Goal: Information Seeking & Learning: Learn about a topic

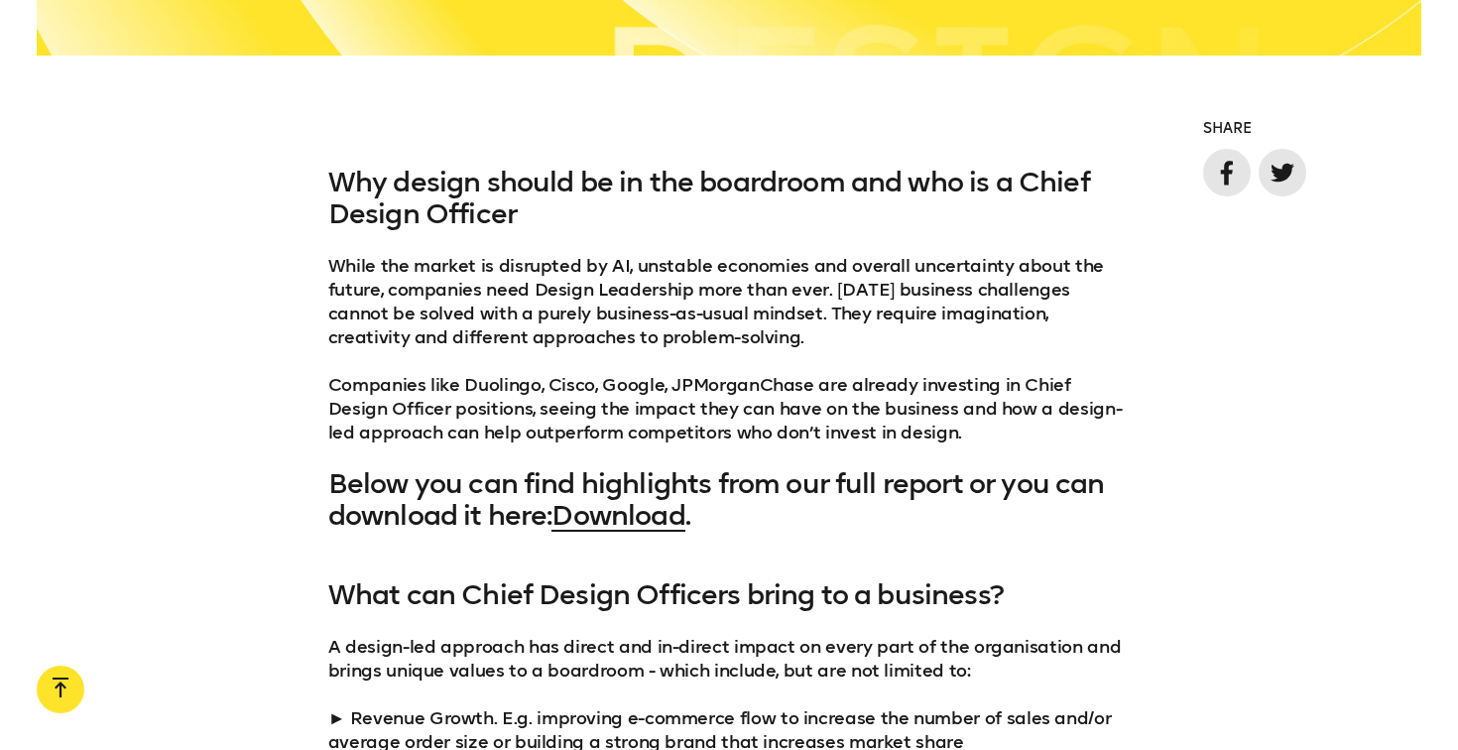
scroll to position [1479, 0]
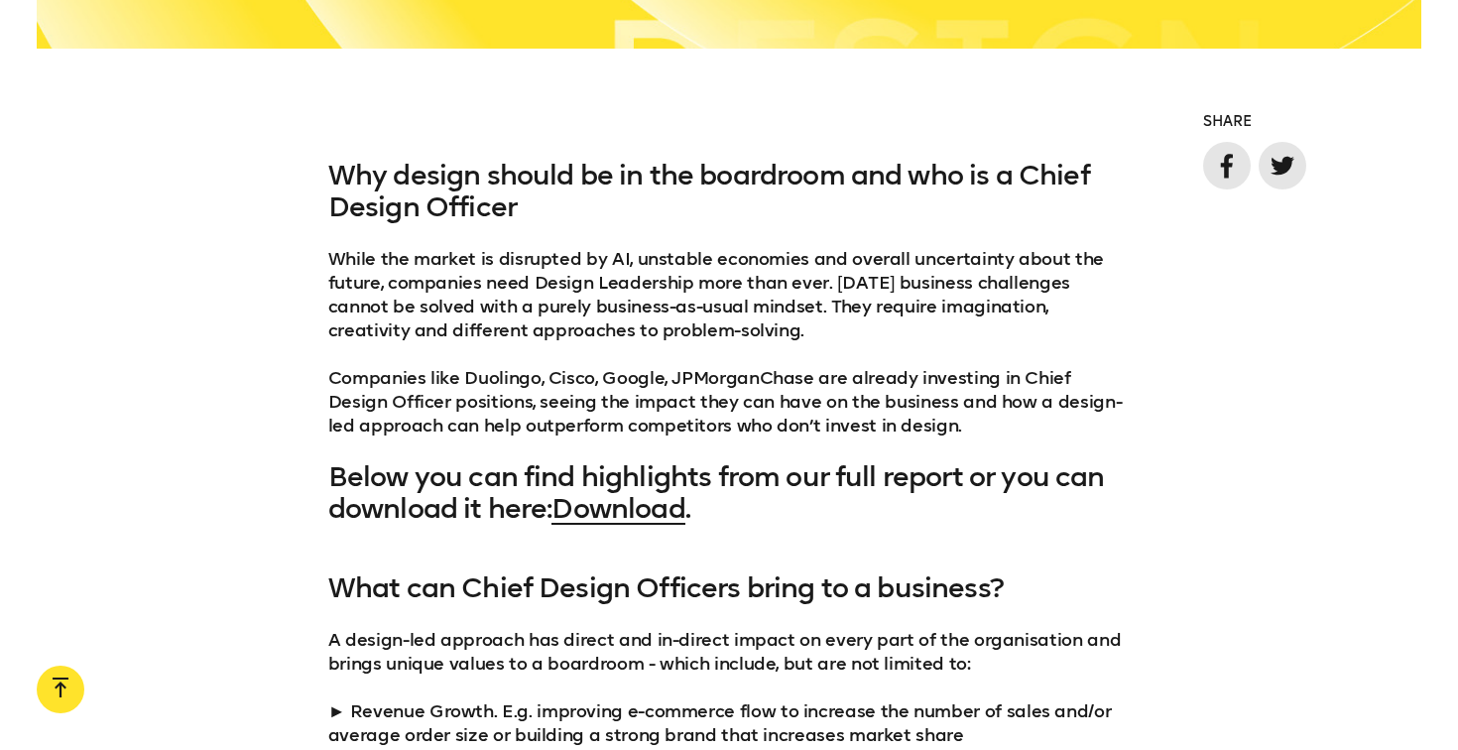
drag, startPoint x: 415, startPoint y: 284, endPoint x: 707, endPoint y: 333, distance: 296.7
click at [707, 333] on p "While the market is disrupted by AI, unstable economies and overall uncertainty…" at bounding box center [729, 342] width 802 height 190
drag, startPoint x: 467, startPoint y: 378, endPoint x: 754, endPoint y: 382, distance: 286.6
click at [754, 382] on p "While the market is disrupted by AI, unstable economies and overall uncertainty…" at bounding box center [729, 342] width 802 height 190
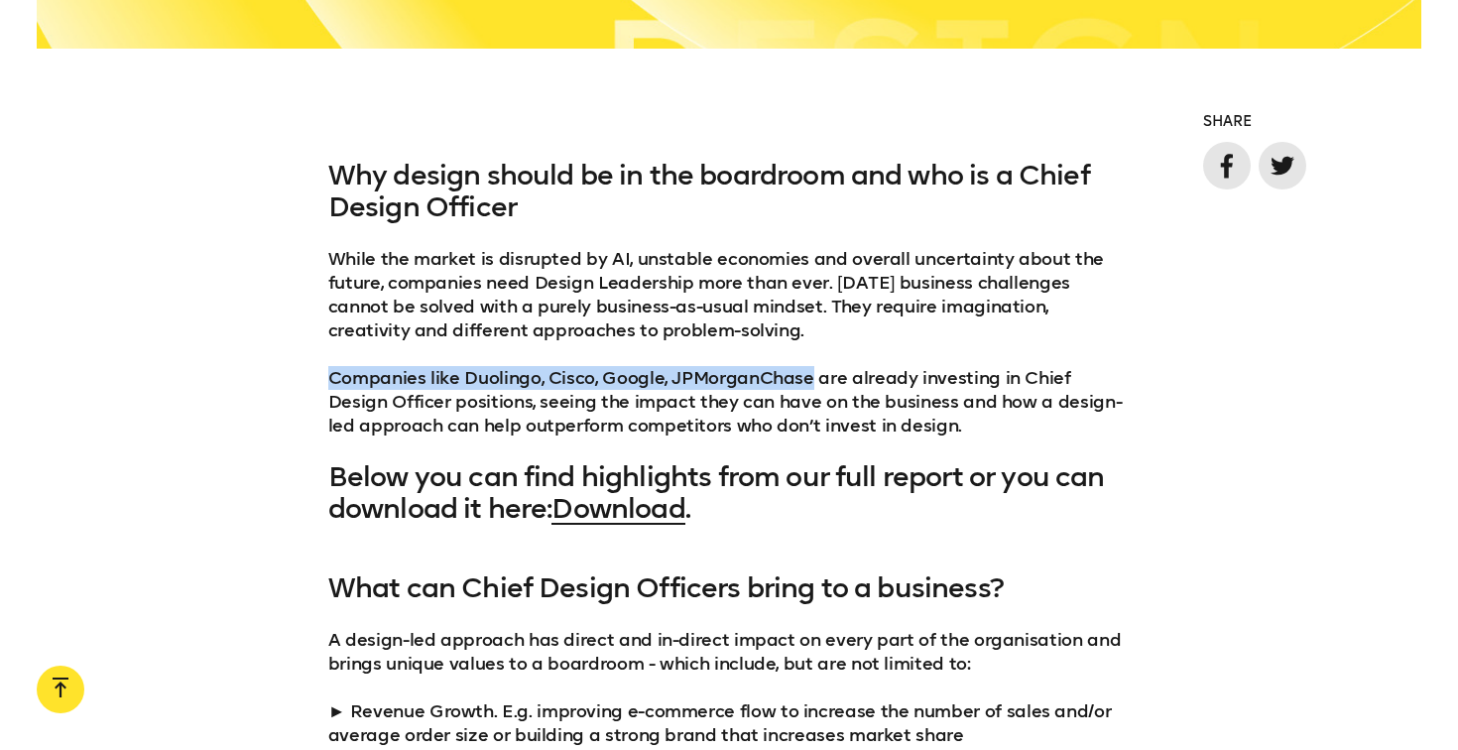
drag, startPoint x: 807, startPoint y: 381, endPoint x: 314, endPoint y: 372, distance: 493.0
click at [314, 372] on div "Why design should be in the boardroom and who is a Chief Design Officer While t…" at bounding box center [729, 342] width 1458 height 365
copy p "Companies like Duolingo, Cisco, Google, JPMorganChase"
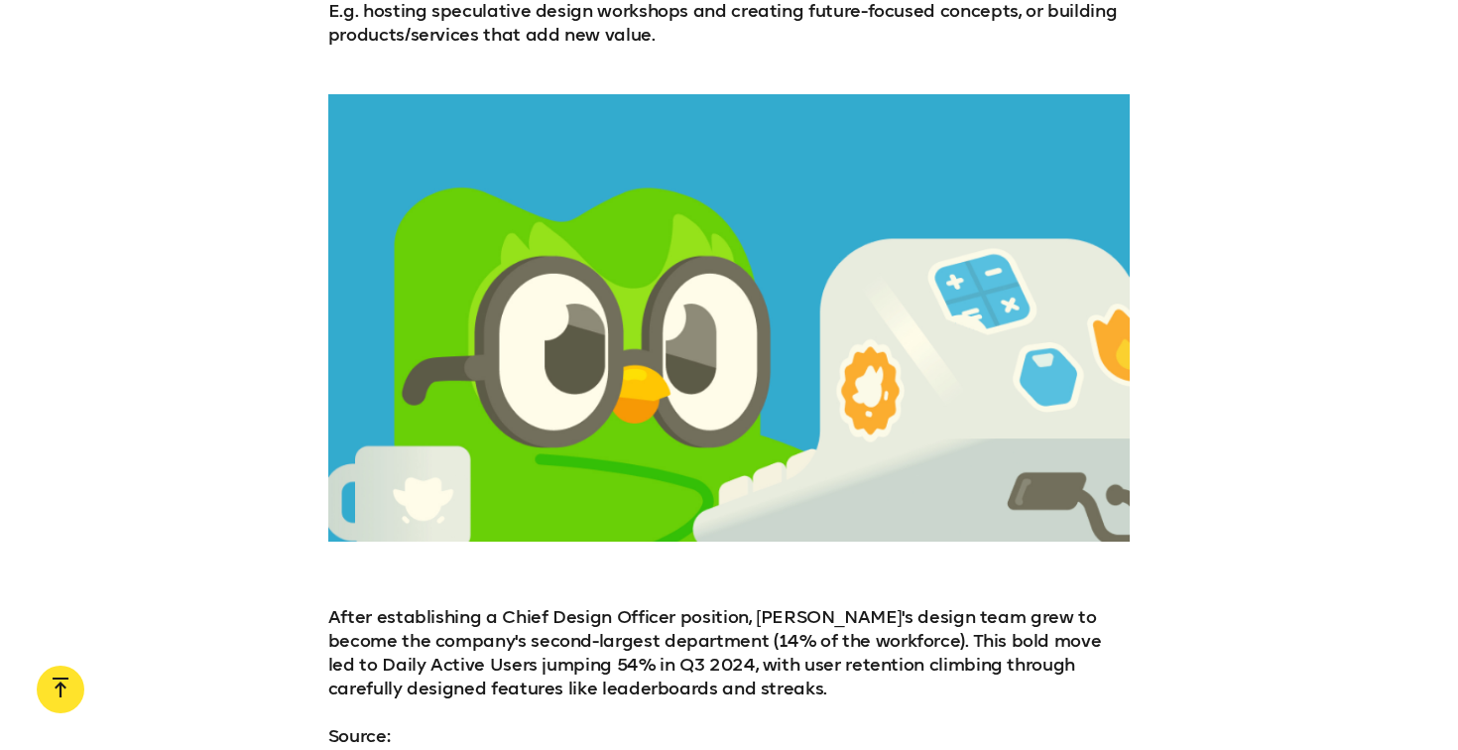
scroll to position [2823, 0]
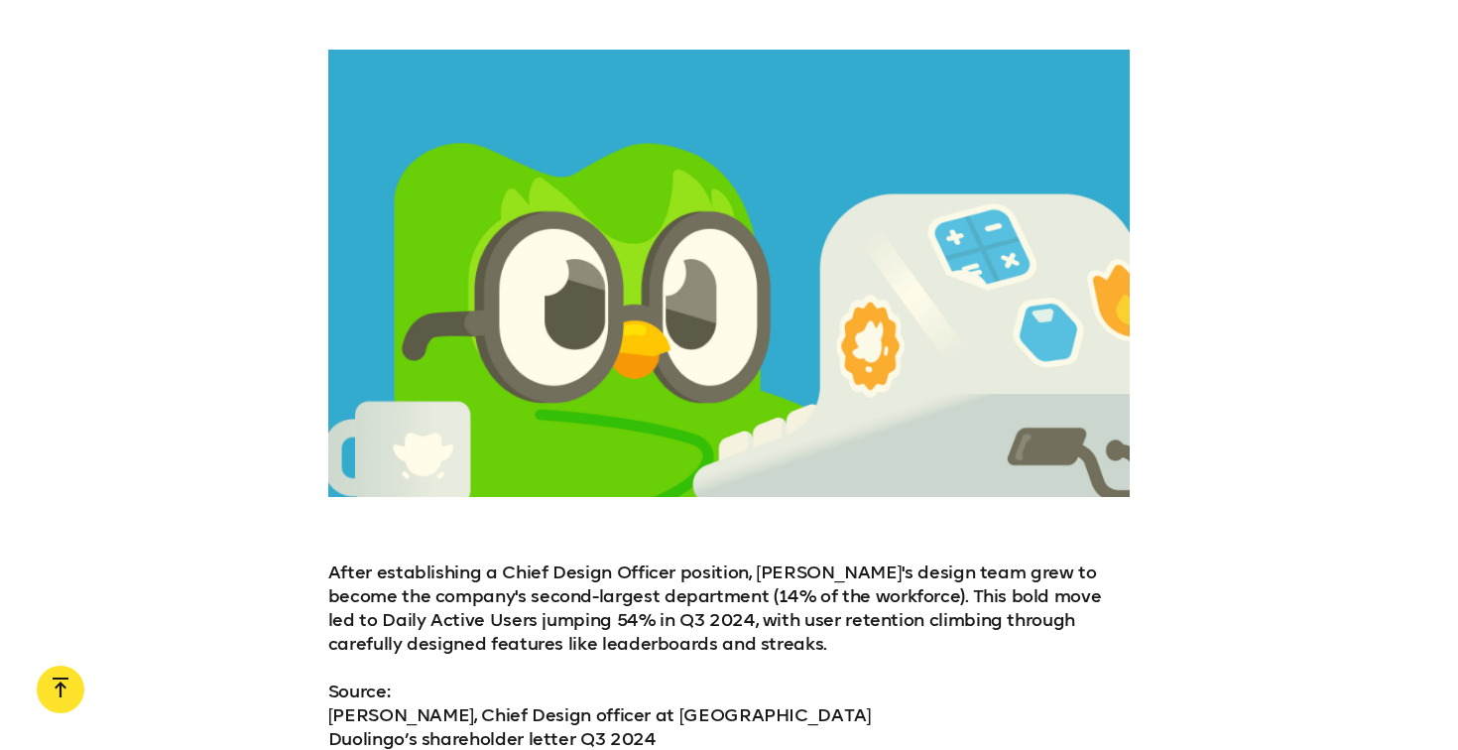
click at [890, 387] on div at bounding box center [729, 273] width 802 height 446
click at [565, 560] on p "After establishing a Chief Design Officer position, [PERSON_NAME]'s design team…" at bounding box center [729, 607] width 802 height 95
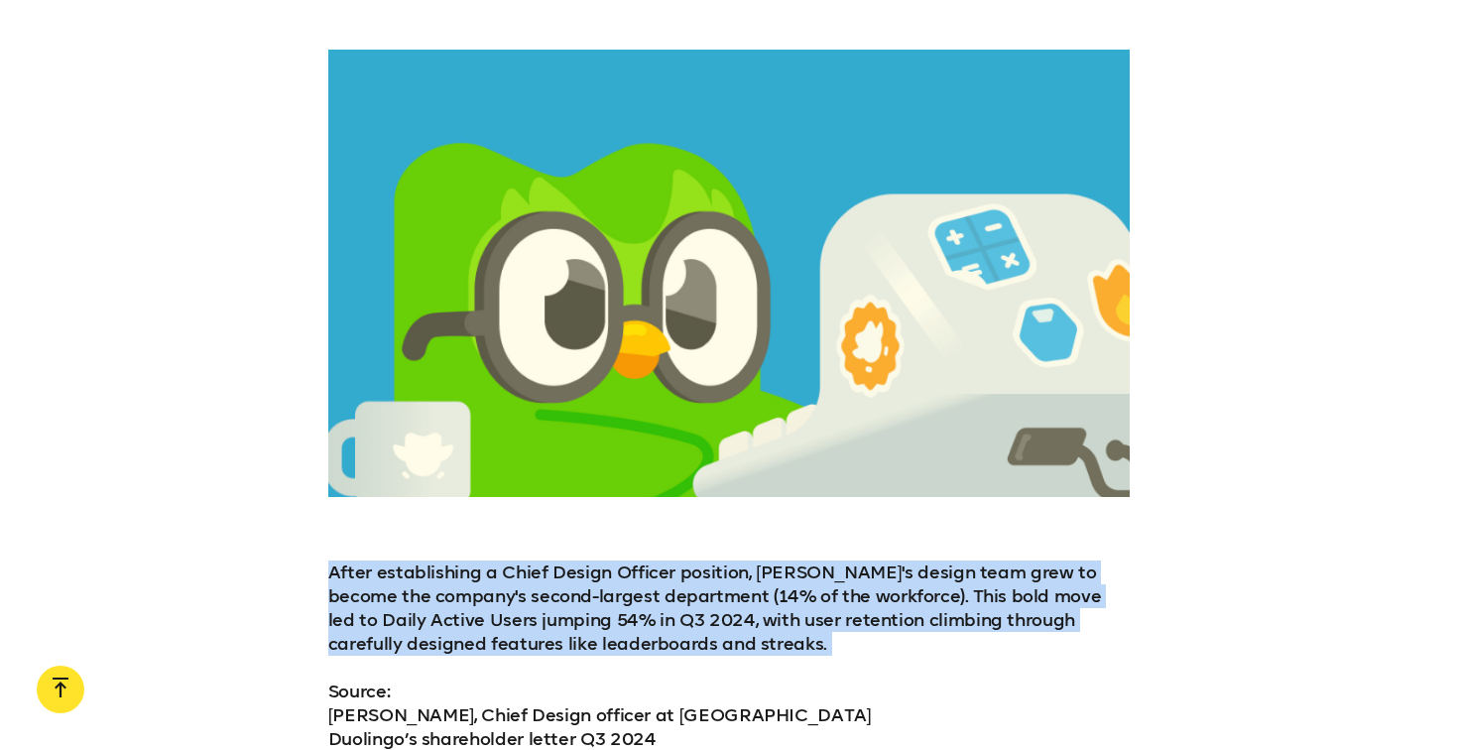
click at [565, 560] on p "After establishing a Chief Design Officer position, [PERSON_NAME]'s design team…" at bounding box center [729, 607] width 802 height 95
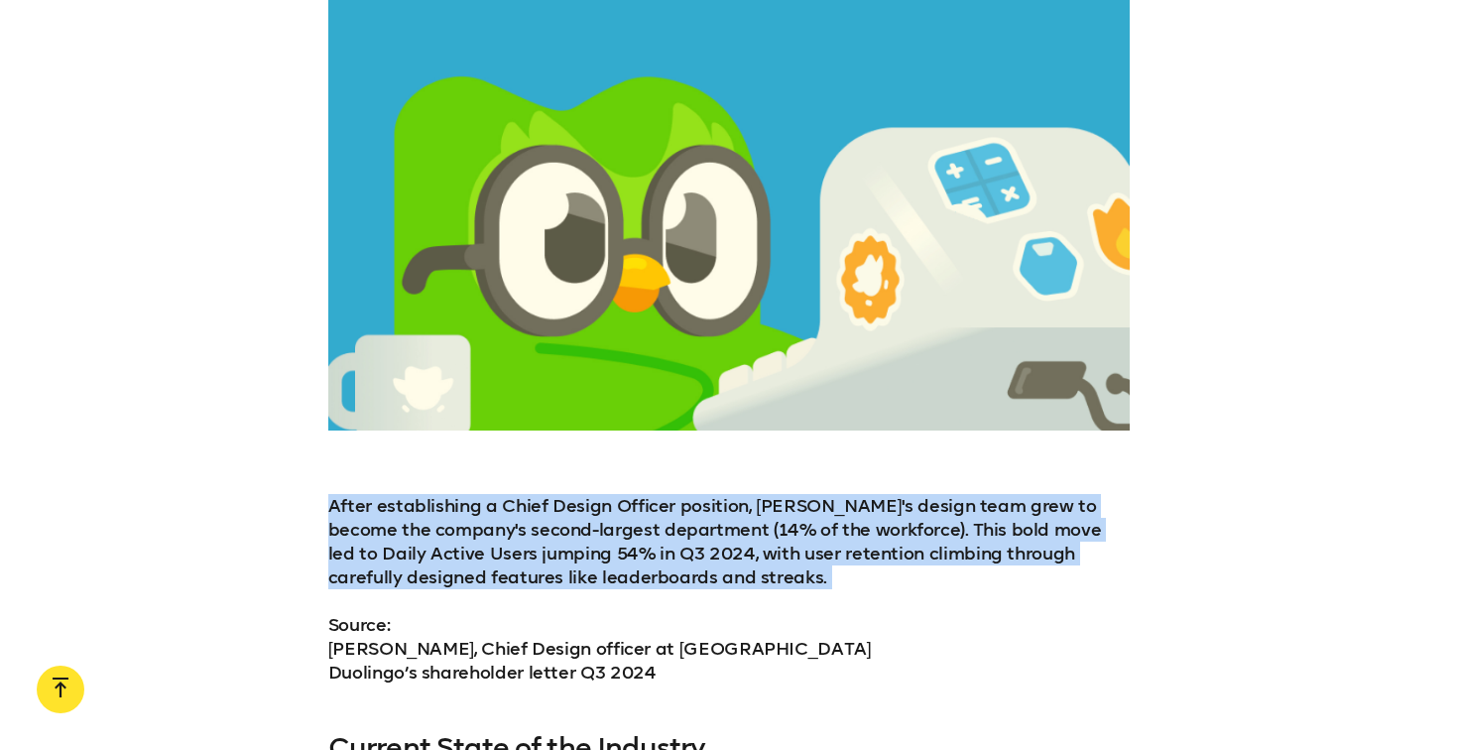
scroll to position [2907, 0]
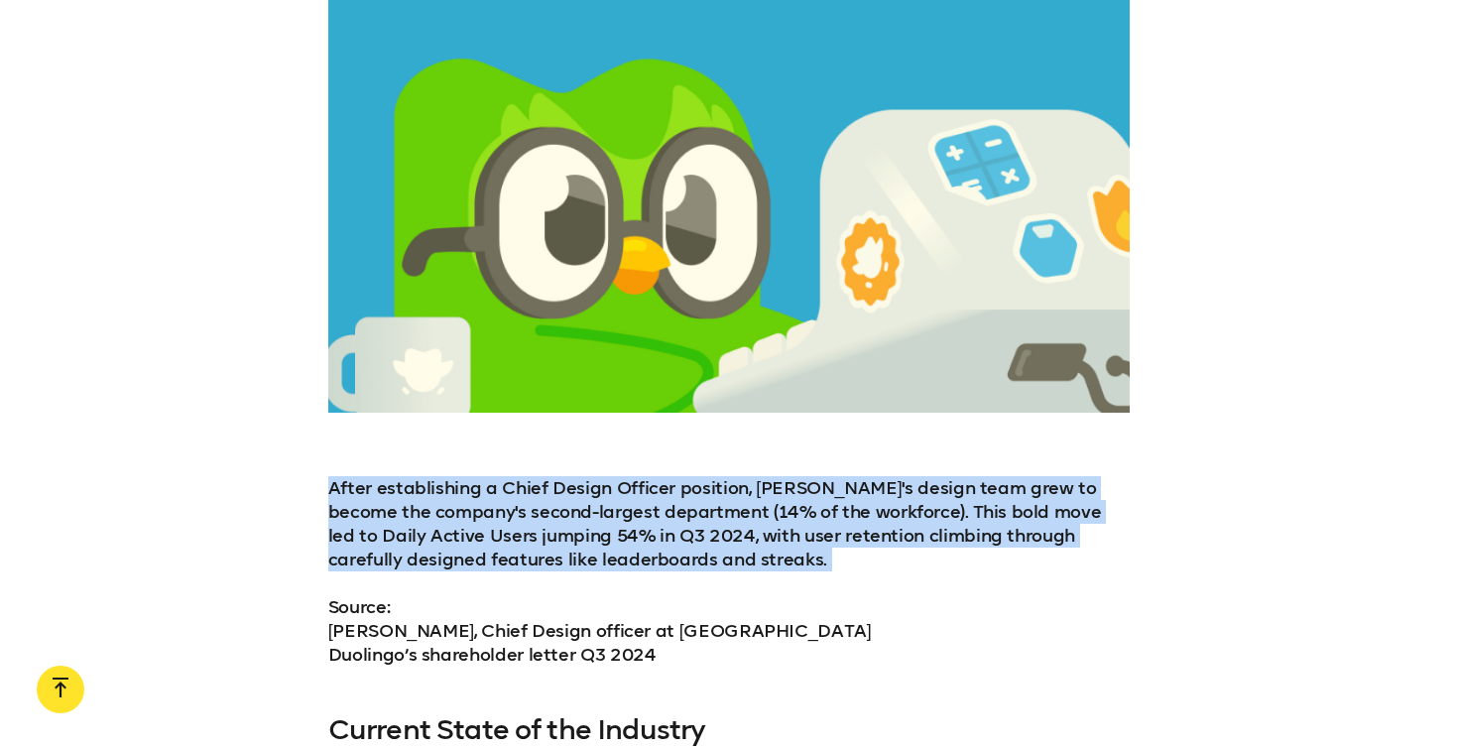
click at [481, 524] on p "After establishing a Chief Design Officer position, [PERSON_NAME]'s design team…" at bounding box center [729, 523] width 802 height 95
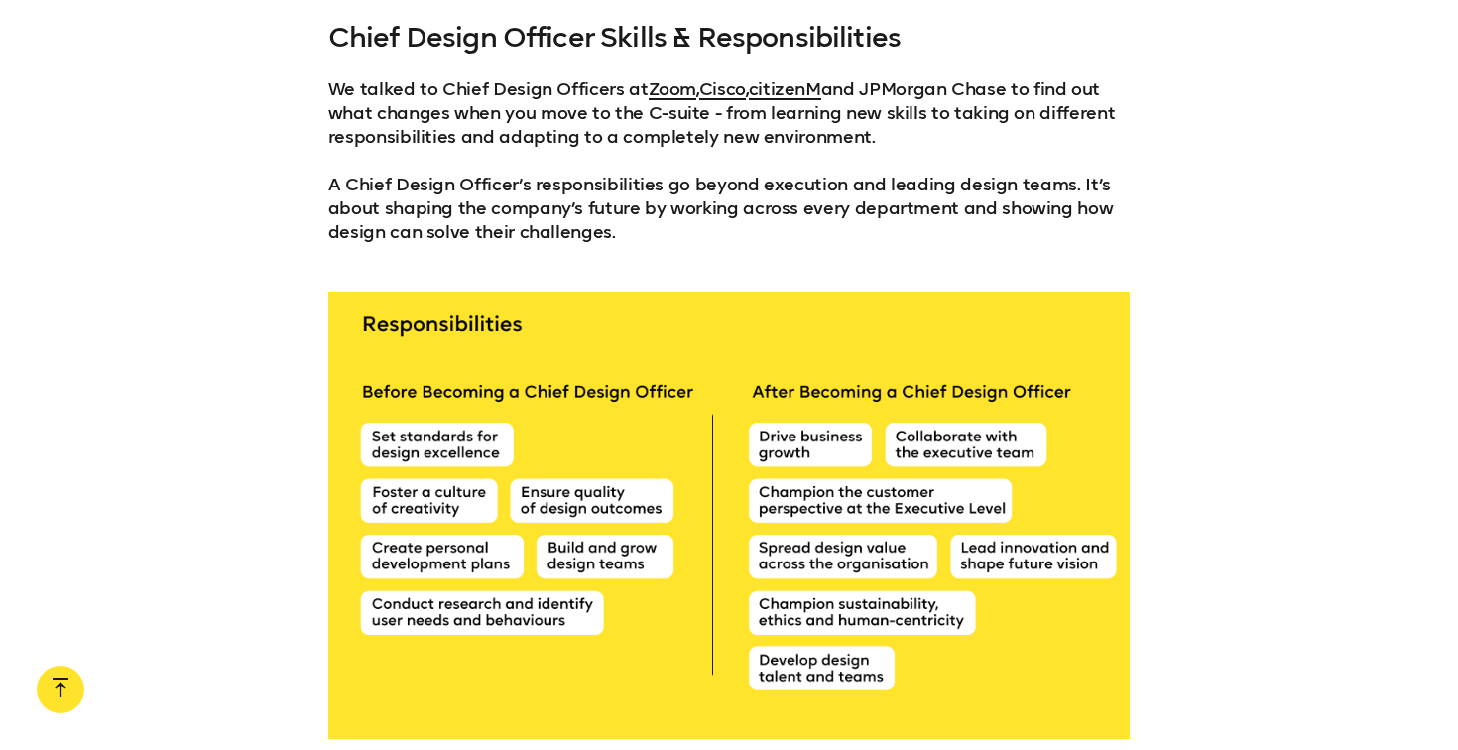
scroll to position [5214, 0]
